Goal: Check status: Check status

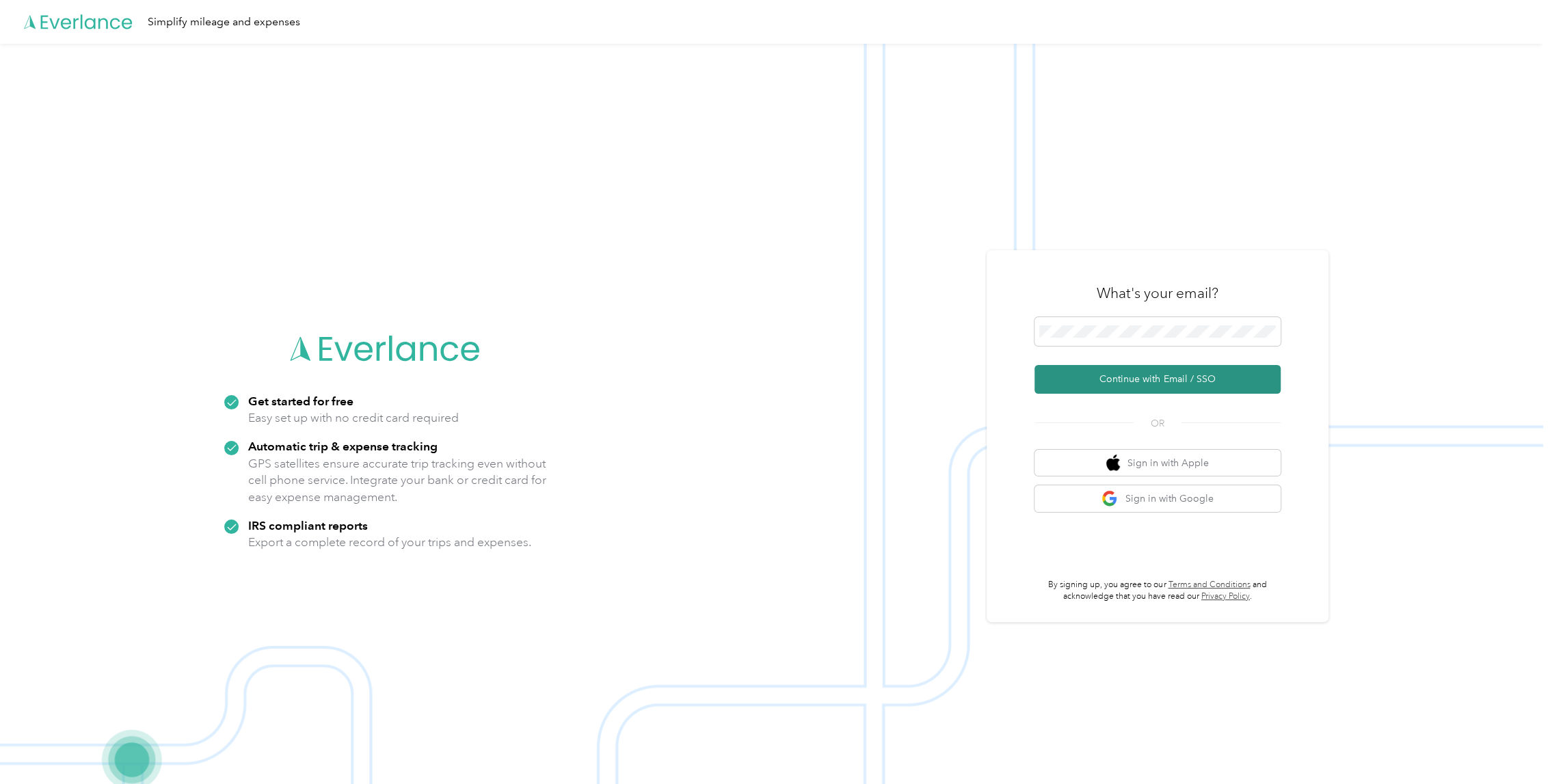
click at [1157, 385] on button "Continue with Email / SSO" at bounding box center [1158, 380] width 246 height 29
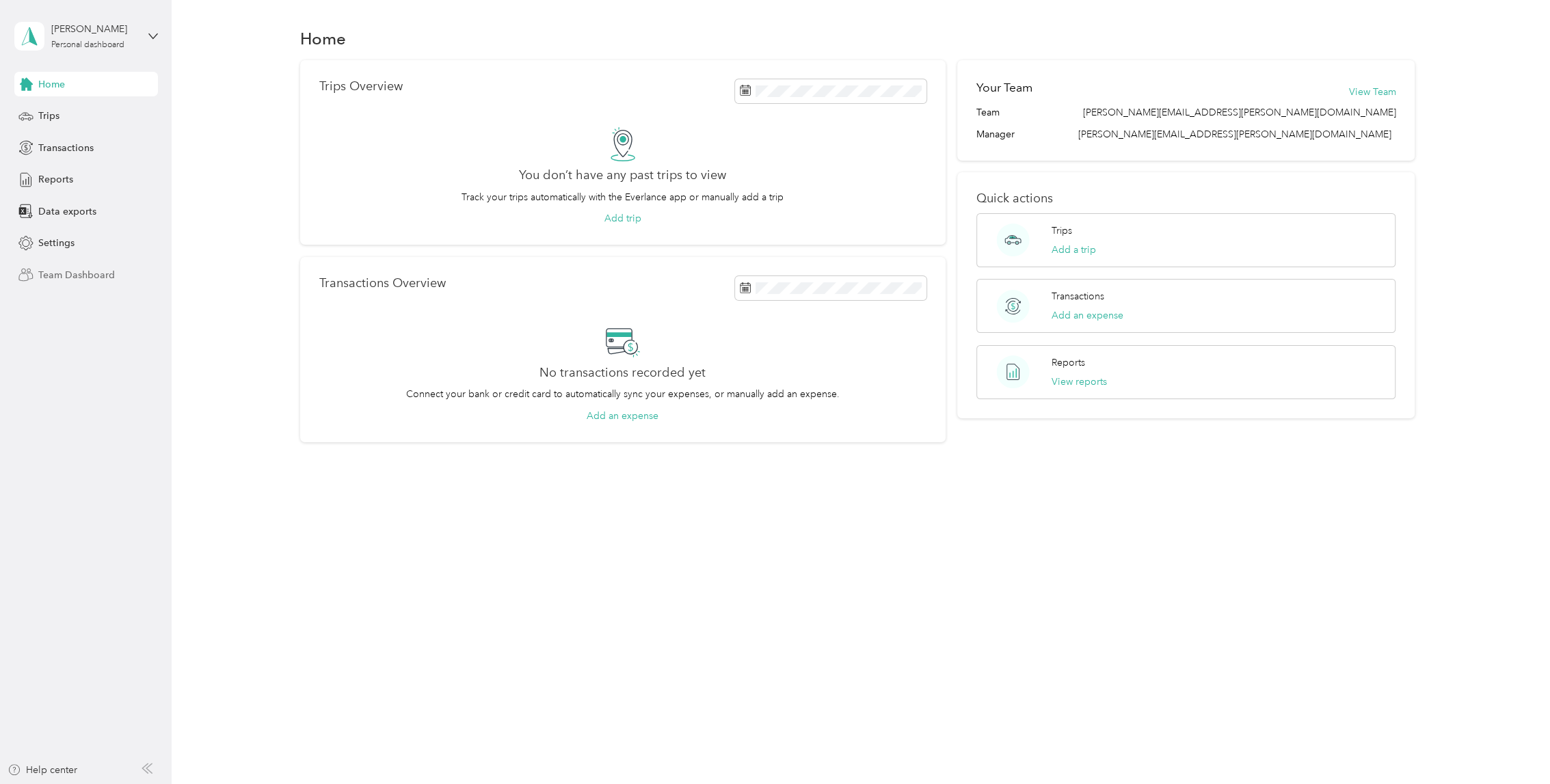
click at [82, 270] on span "Team Dashboard" at bounding box center [77, 275] width 77 height 14
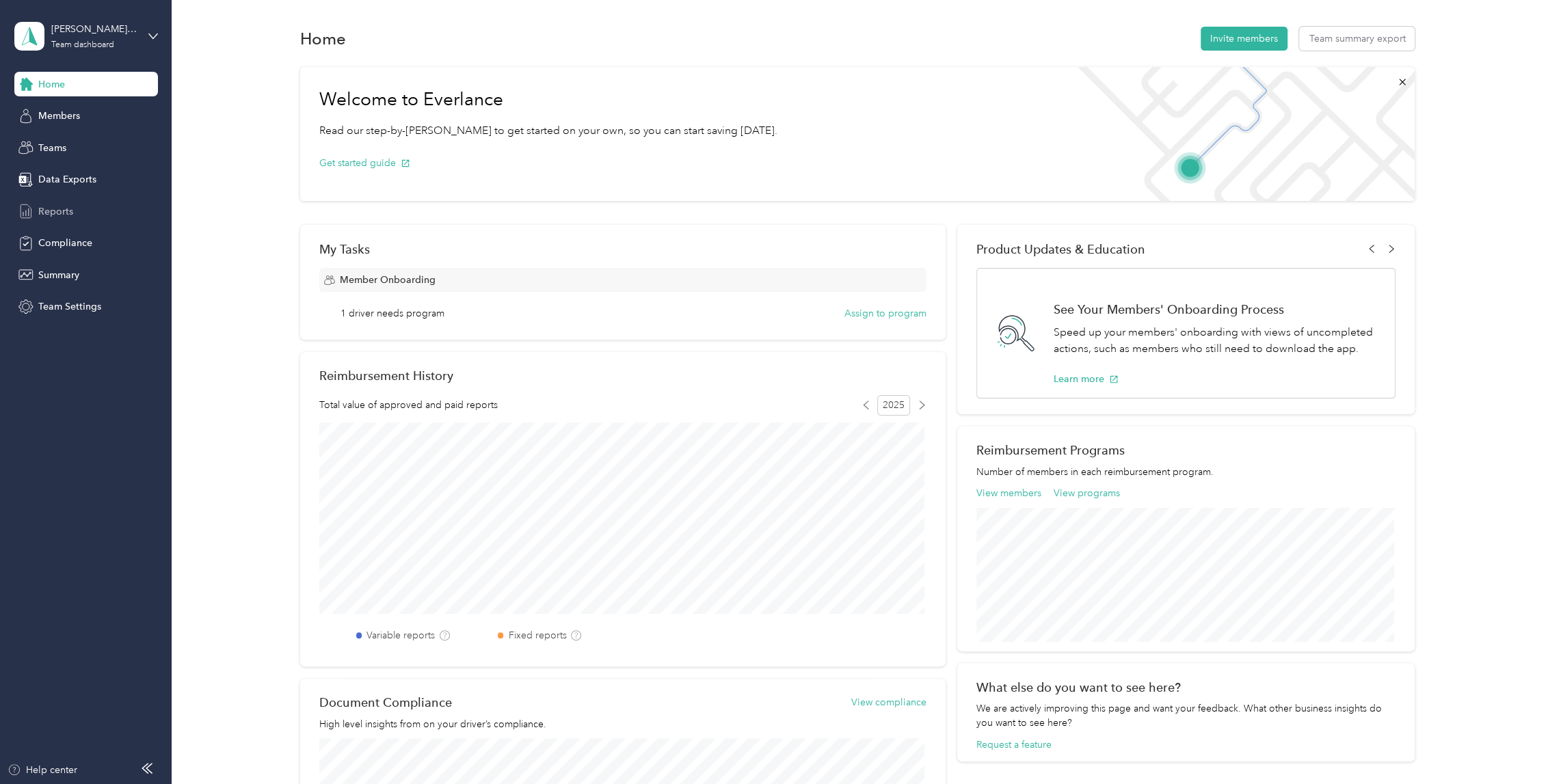
click at [62, 218] on span "Reports" at bounding box center [56, 212] width 35 height 14
